Goal: Transaction & Acquisition: Purchase product/service

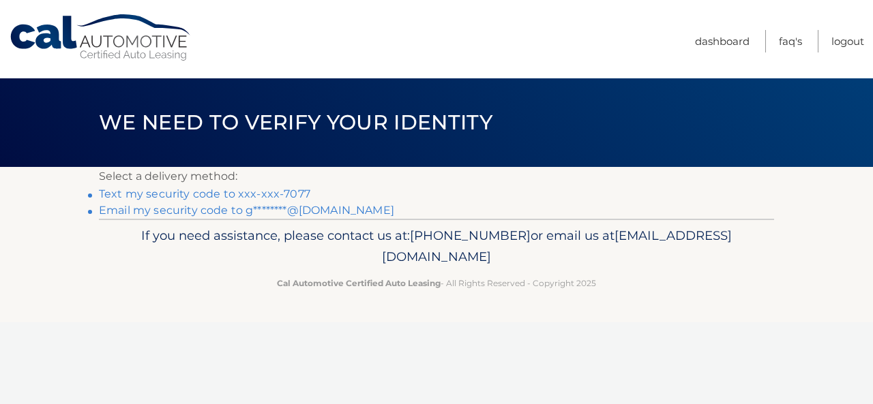
click at [213, 194] on link "Text my security code to xxx-xxx-7077" at bounding box center [204, 194] width 211 height 13
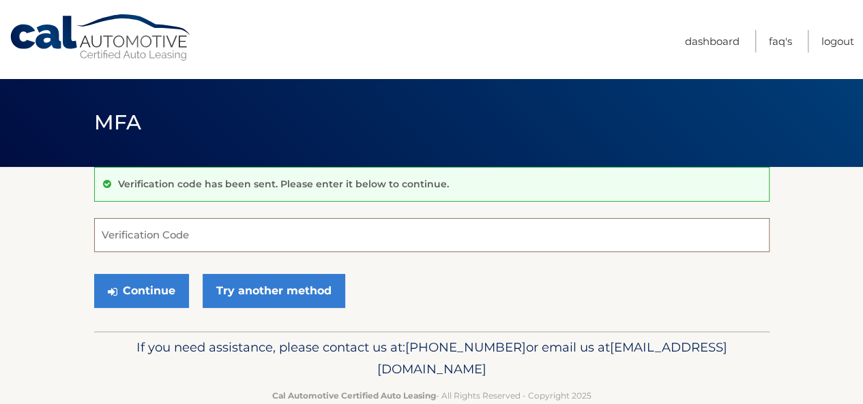
click at [199, 234] on input "Verification Code" at bounding box center [431, 235] width 675 height 34
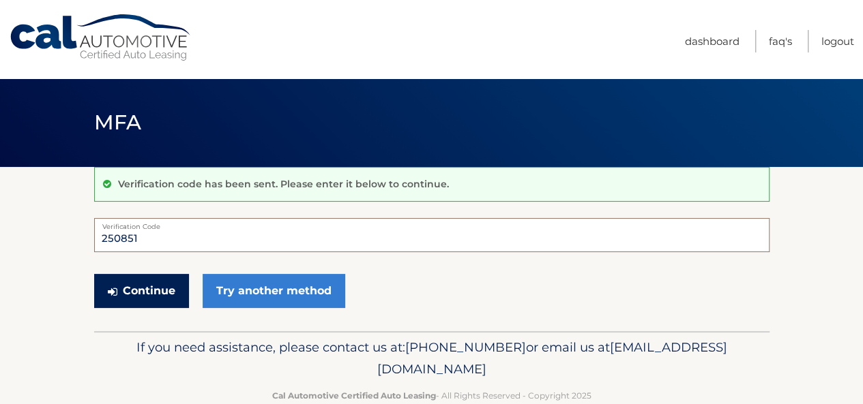
type input "250851"
click at [120, 285] on button "Continue" at bounding box center [141, 291] width 95 height 34
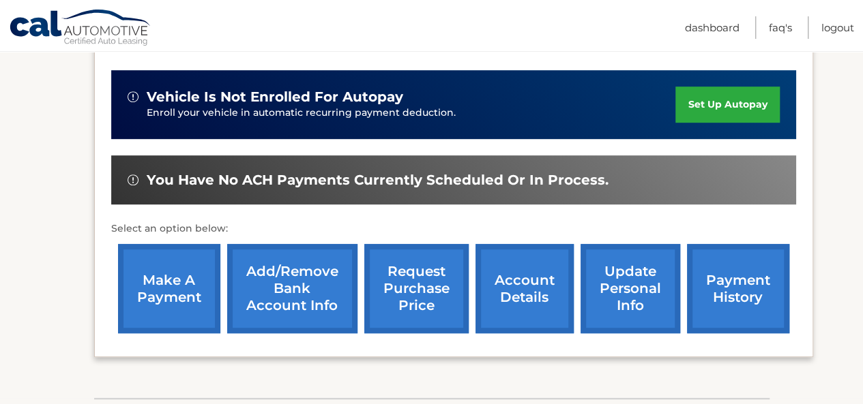
scroll to position [345, 0]
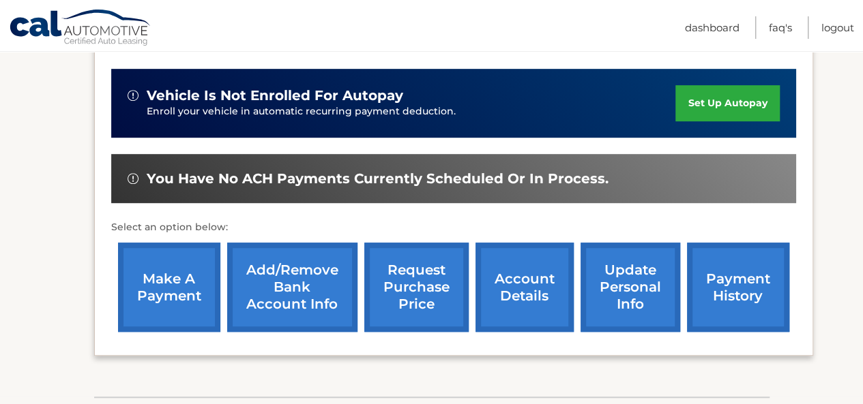
click at [192, 265] on link "make a payment" at bounding box center [169, 287] width 102 height 89
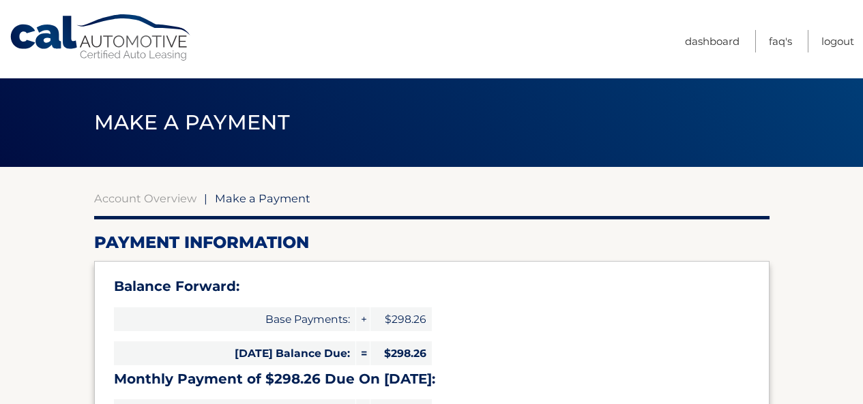
select select "MjQxMjZmMDgtYzI1NS00MTBiLTk1NGMtZDI5NzA5NDAzYjE3"
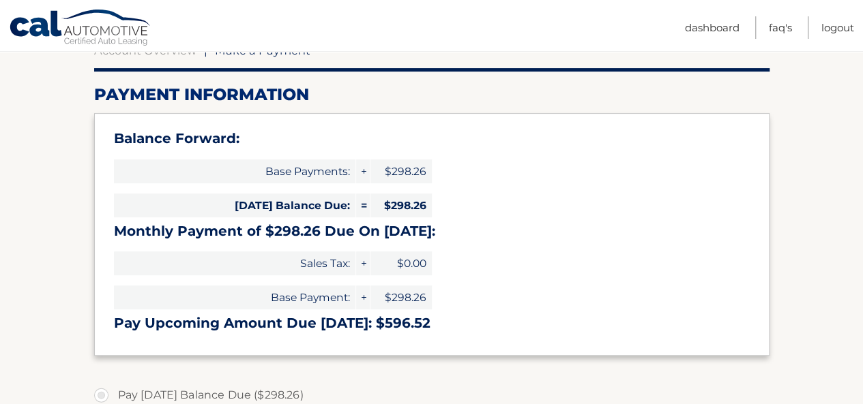
scroll to position [150, 0]
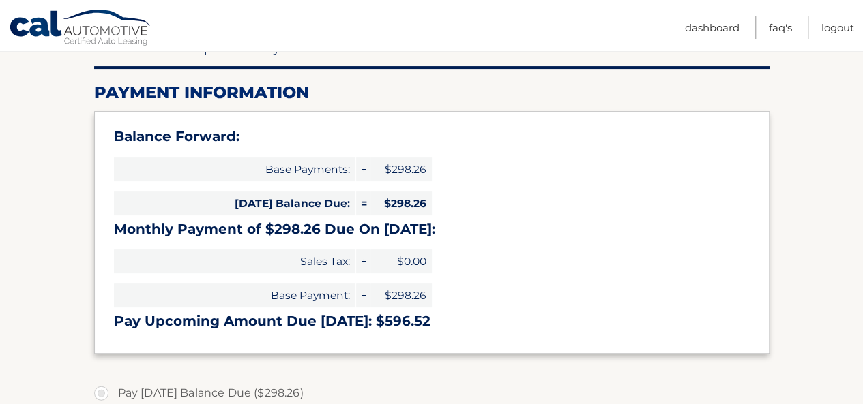
click at [192, 265] on span "Sales Tax:" at bounding box center [234, 262] width 241 height 24
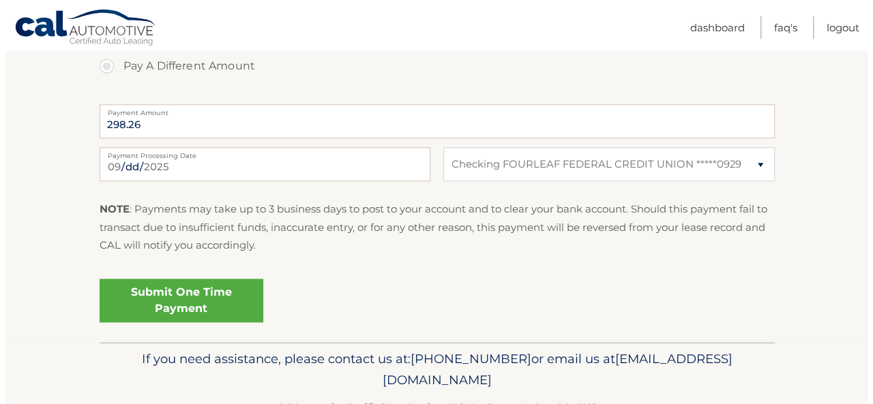
scroll to position [595, 0]
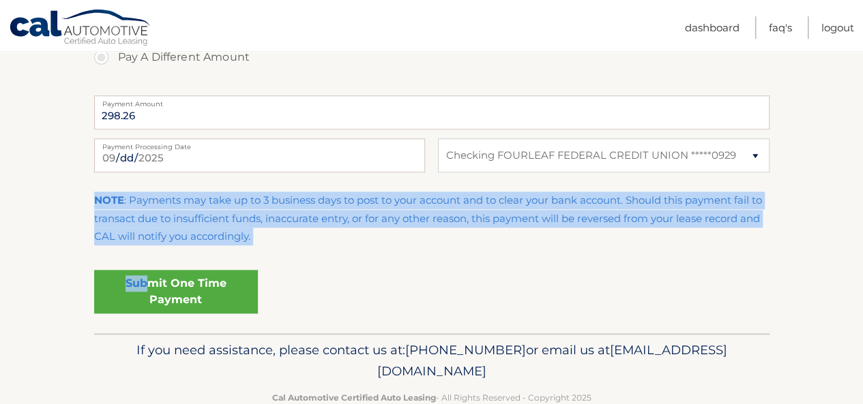
drag, startPoint x: 149, startPoint y: 283, endPoint x: 180, endPoint y: 243, distance: 50.6
click at [180, 243] on fieldset "Pay Today's Balance Due ($298.26) Pay Monthly Payment ($298.26) Pay Upcoming Am…" at bounding box center [431, 131] width 675 height 403
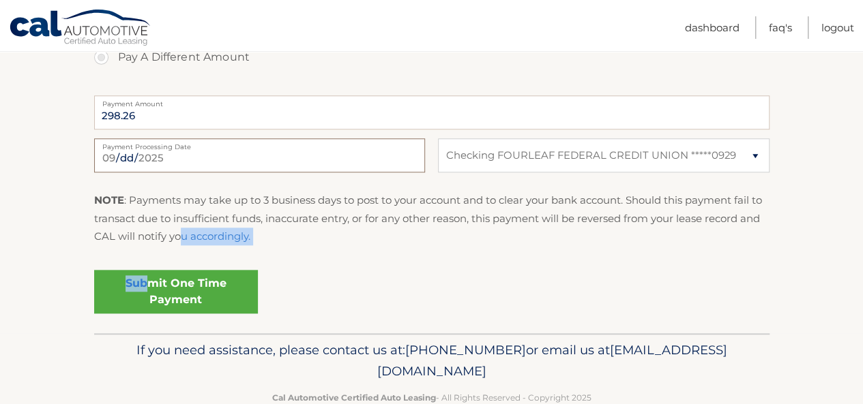
click at [192, 166] on input "2025-09-22" at bounding box center [259, 155] width 331 height 34
type input "2025-09-24"
click at [314, 260] on fieldset "Pay Today's Balance Due ($298.26) Pay Monthly Payment ($298.26) Pay Upcoming Am…" at bounding box center [431, 131] width 675 height 403
click at [171, 293] on link "Submit One Time Payment" at bounding box center [176, 292] width 164 height 44
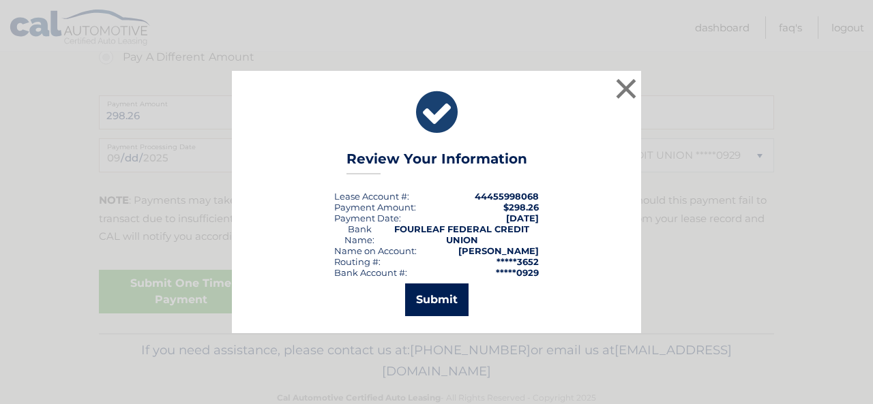
click at [440, 284] on button "Submit" at bounding box center [436, 300] width 63 height 33
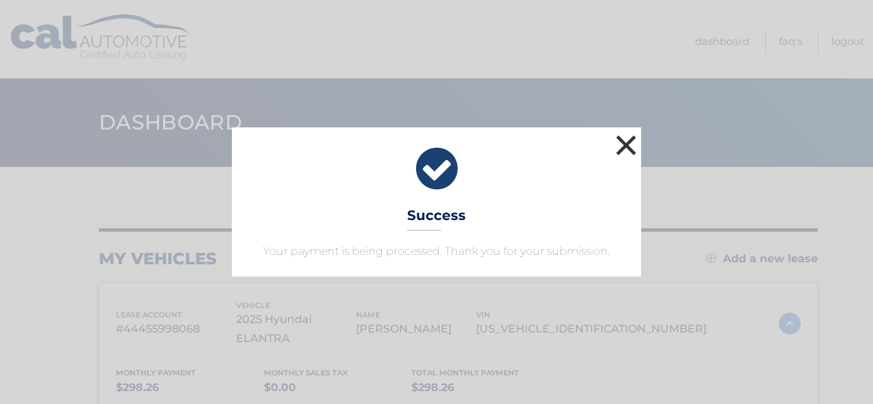
click at [623, 140] on button "×" at bounding box center [625, 145] width 27 height 27
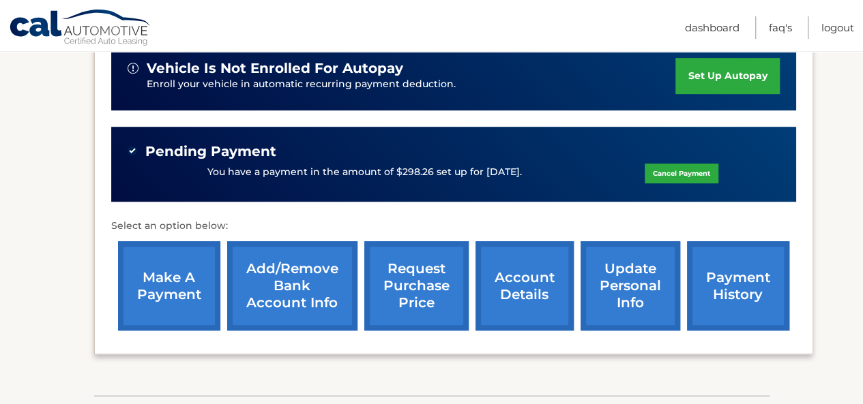
scroll to position [360, 0]
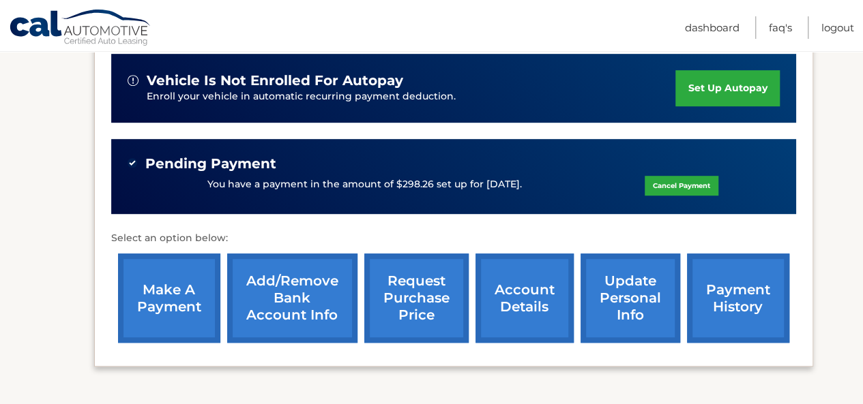
click at [728, 272] on link "payment history" at bounding box center [738, 298] width 102 height 89
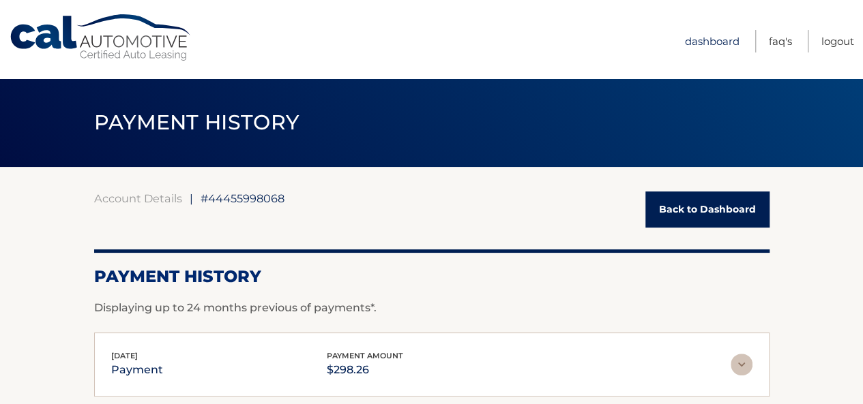
click at [698, 43] on link "Dashboard" at bounding box center [712, 41] width 55 height 23
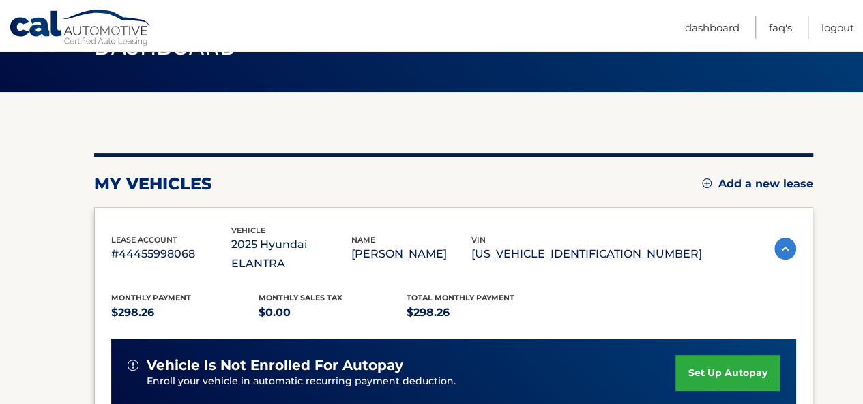
scroll to position [74, 0]
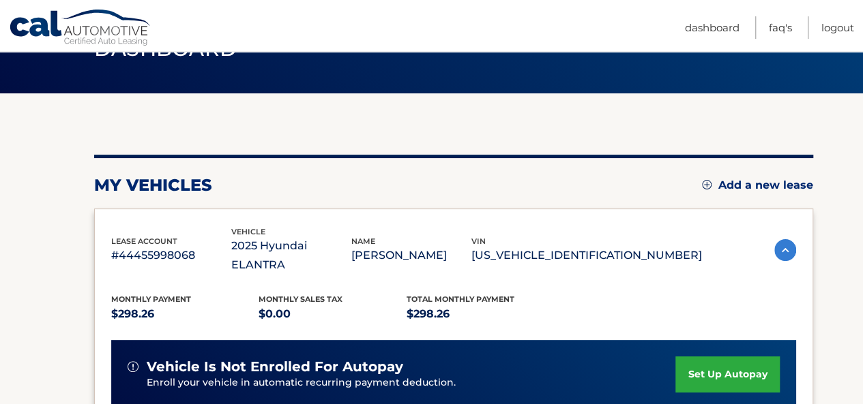
drag, startPoint x: 341, startPoint y: 160, endPoint x: 548, endPoint y: 23, distance: 248.5
click at [385, 131] on div "my vehicles Add a new lease lease account #44455998068 vehicle 2025 Hyundai ELA…" at bounding box center [453, 393] width 719 height 601
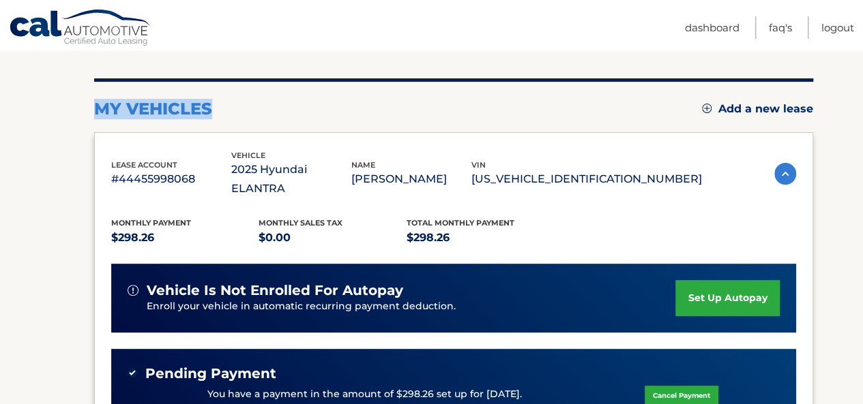
scroll to position [151, 0]
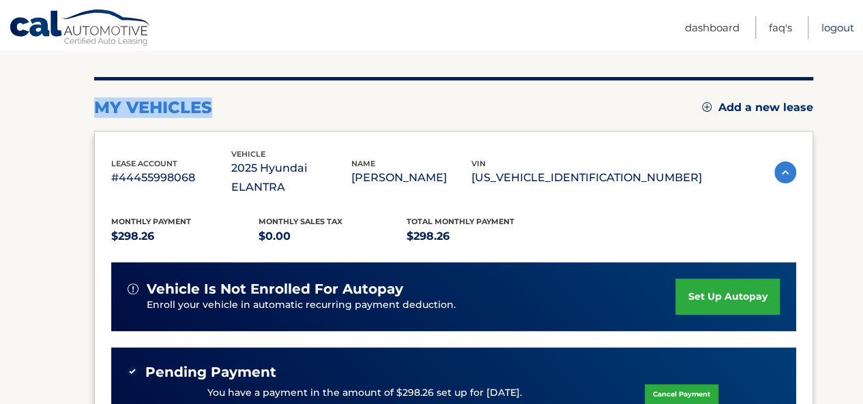
click at [832, 26] on link "Logout" at bounding box center [837, 27] width 33 height 23
